Goal: Task Accomplishment & Management: Manage account settings

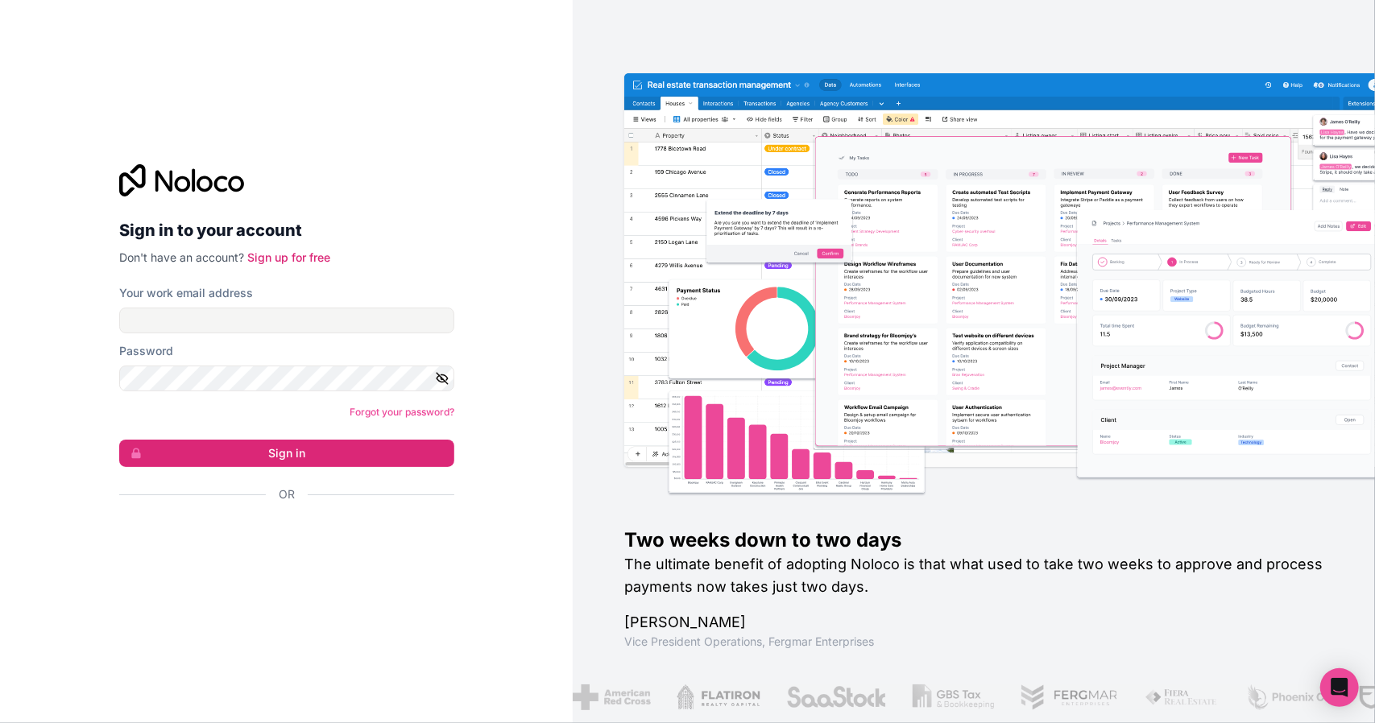
click at [219, 302] on div "Your work email address" at bounding box center [286, 309] width 335 height 48
click at [219, 313] on input "Your work email address" at bounding box center [286, 321] width 335 height 26
type input "[PERSON_NAME][EMAIL_ADDRESS][DOMAIN_NAME]"
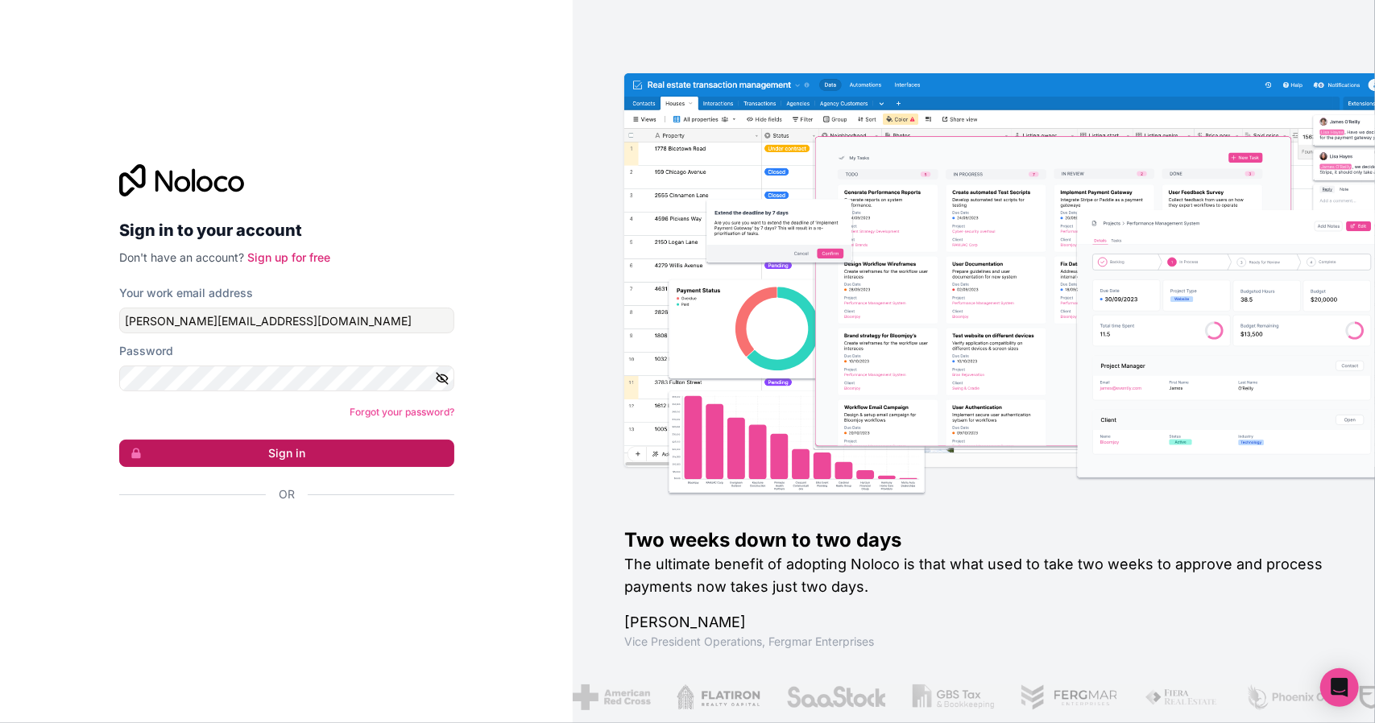
click at [350, 447] on button "Sign in" at bounding box center [286, 453] width 335 height 27
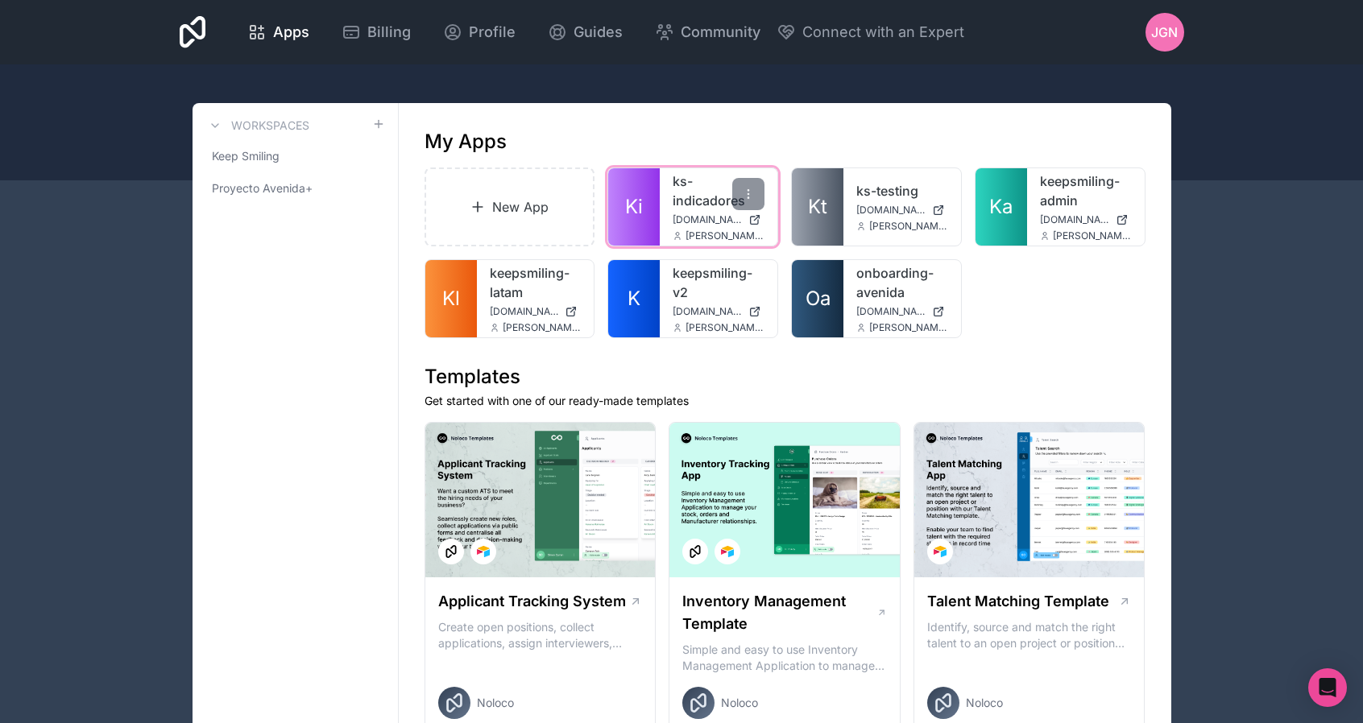
click at [701, 196] on link "ks-indicadores" at bounding box center [719, 191] width 92 height 39
